Goal: Check status: Check status

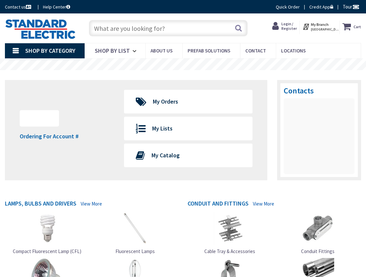
type input "Boston Post Rd, [GEOGRAPHIC_DATA], [GEOGRAPHIC_DATA]"
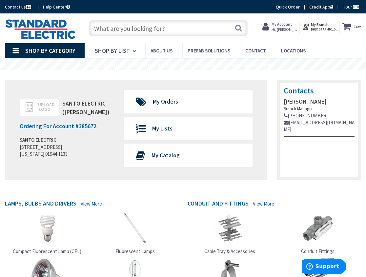
click at [281, 26] on strong "My Account" at bounding box center [281, 24] width 21 height 5
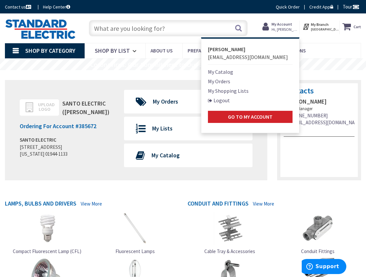
click at [221, 78] on link "My Orders" at bounding box center [219, 81] width 22 height 8
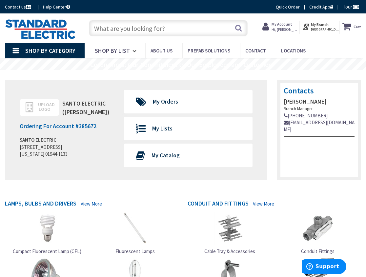
click at [149, 29] on input "text" at bounding box center [168, 28] width 159 height 16
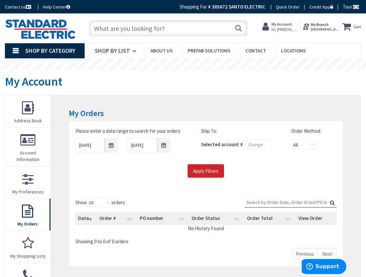
click at [292, 30] on span "Hi, [PERSON_NAME]" at bounding box center [285, 29] width 28 height 5
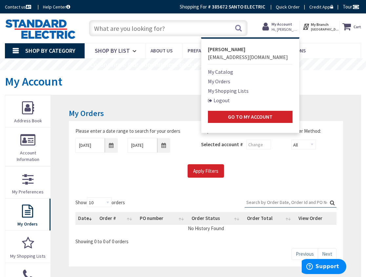
click at [221, 79] on link "My Orders" at bounding box center [219, 81] width 22 height 8
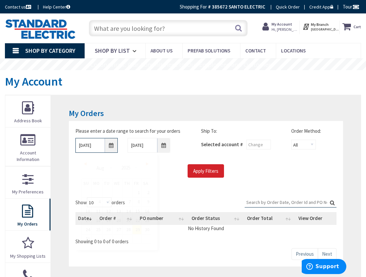
click at [108, 149] on input "[DATE]" at bounding box center [96, 145] width 43 height 15
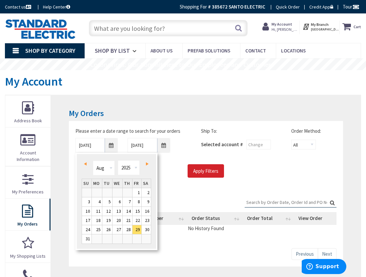
click at [86, 160] on link "Prev" at bounding box center [86, 164] width 9 height 9
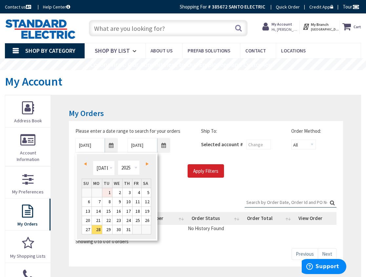
click at [108, 190] on link "1" at bounding box center [107, 192] width 10 height 9
type input "07/01/2025"
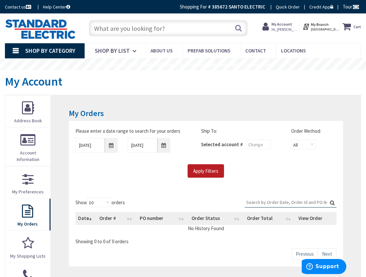
click at [203, 173] on input "Apply Filters" at bounding box center [206, 171] width 36 height 14
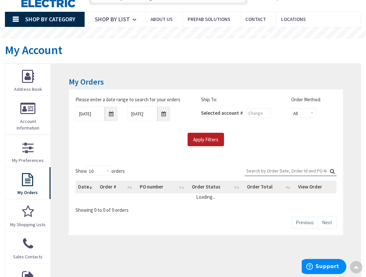
scroll to position [30, 0]
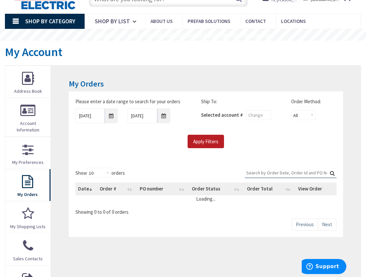
click at [196, 139] on input "Apply Filters" at bounding box center [206, 142] width 36 height 14
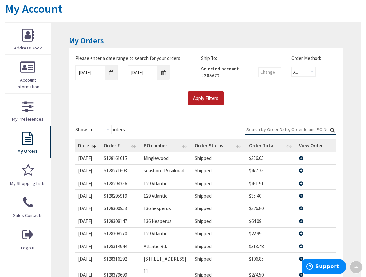
scroll to position [73, 0]
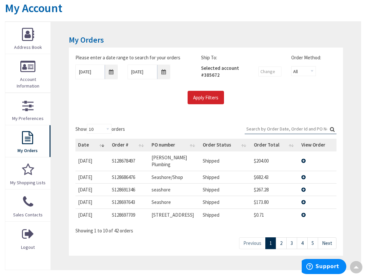
click at [303, 156] on td "View Details" at bounding box center [317, 160] width 37 height 19
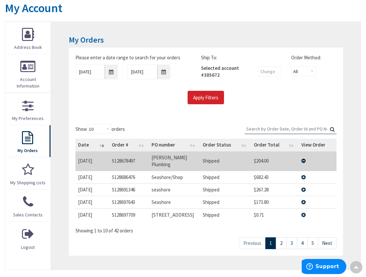
click at [304, 156] on td "View Details" at bounding box center [317, 160] width 37 height 19
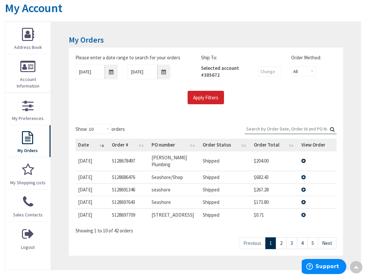
click at [304, 156] on td "View Details" at bounding box center [317, 160] width 37 height 19
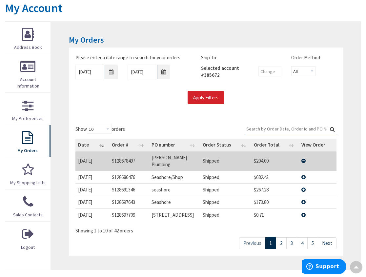
click at [170, 161] on td "[PERSON_NAME] Plumbing" at bounding box center [174, 160] width 51 height 19
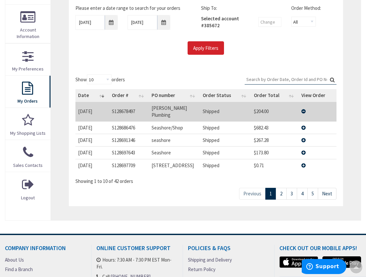
scroll to position [127, 0]
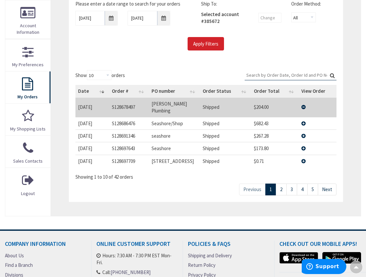
click at [304, 105] on td "View Details" at bounding box center [317, 107] width 37 height 19
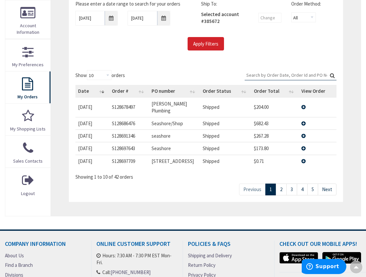
click at [304, 105] on td "View Details" at bounding box center [317, 107] width 37 height 19
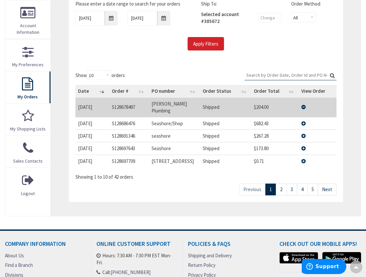
click at [304, 105] on td "View Details" at bounding box center [317, 107] width 37 height 19
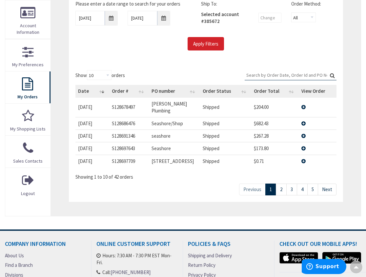
click at [225, 106] on td "Shipped" at bounding box center [225, 107] width 51 height 19
click at [212, 103] on td "Shipped" at bounding box center [225, 107] width 51 height 19
click at [304, 117] on td "View Details" at bounding box center [317, 123] width 37 height 12
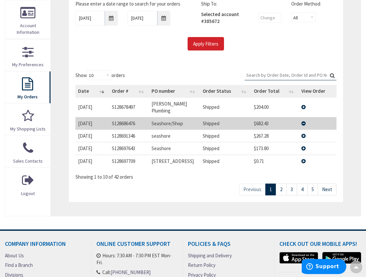
click at [304, 117] on td "View Details" at bounding box center [317, 123] width 37 height 12
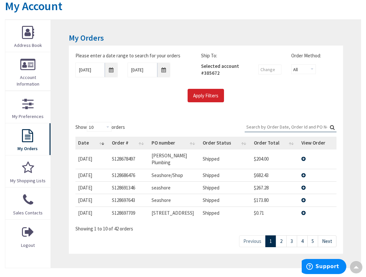
scroll to position [0, 0]
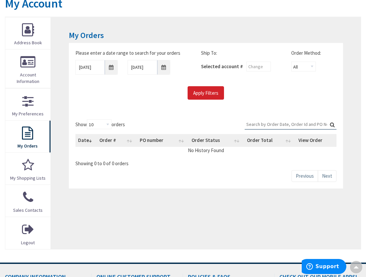
scroll to position [76, 0]
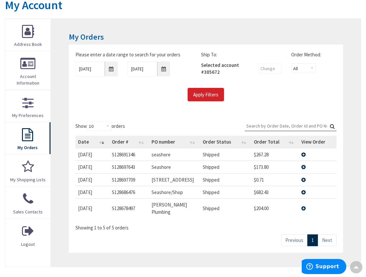
click at [303, 205] on td "View Details" at bounding box center [317, 208] width 37 height 20
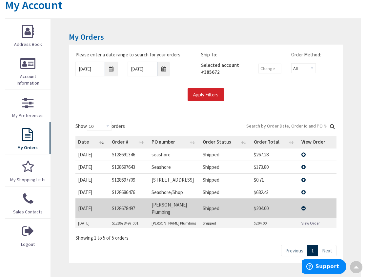
click at [311, 220] on link "View Order" at bounding box center [310, 223] width 18 height 6
